Goal: Transaction & Acquisition: Purchase product/service

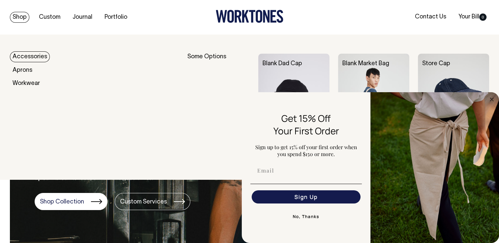
click at [24, 16] on link "Shop" at bounding box center [19, 17] width 19 height 11
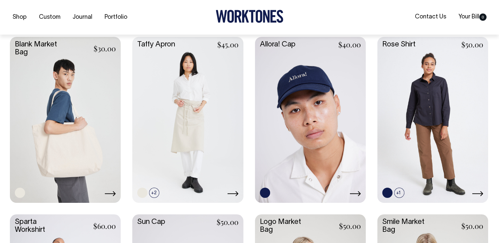
scroll to position [994, 0]
click at [73, 147] on link at bounding box center [65, 119] width 111 height 165
